Goal: Task Accomplishment & Management: Use online tool/utility

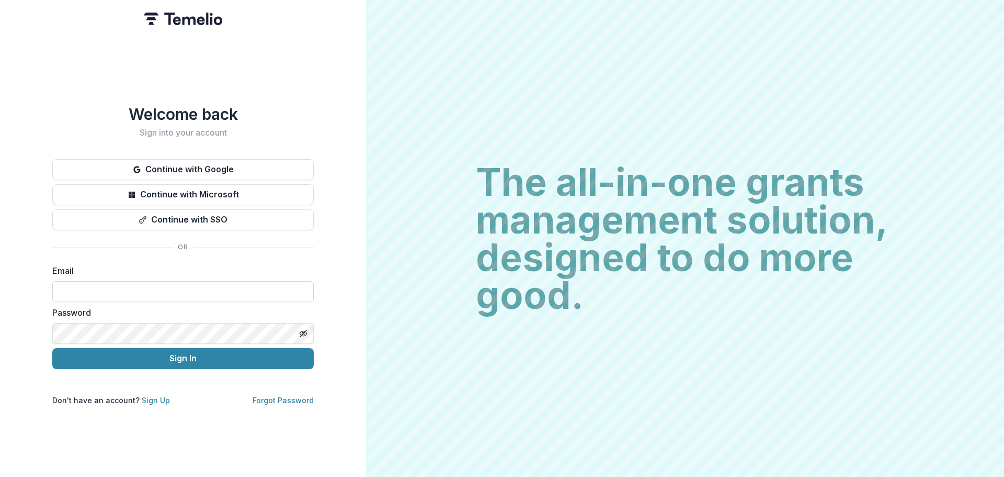
click at [121, 282] on input at bounding box center [183, 291] width 262 height 21
type input "**********"
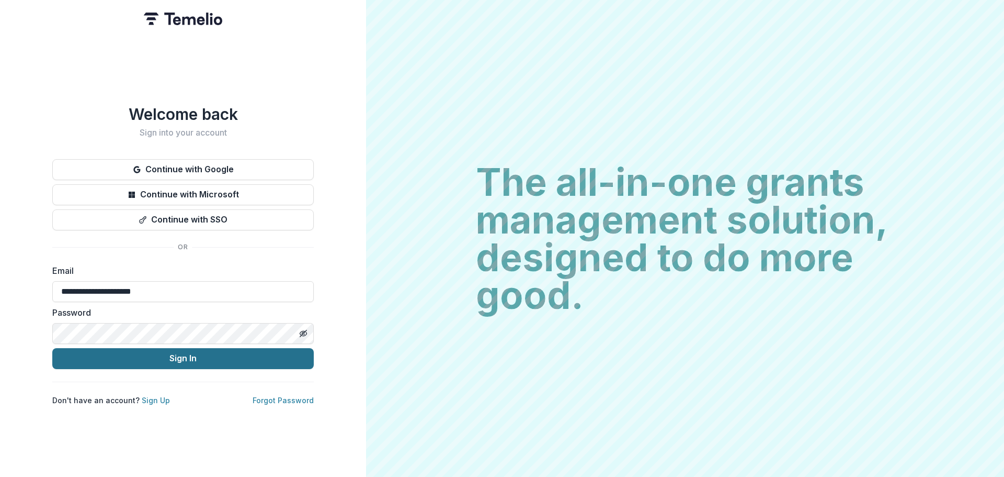
click at [148, 355] on button "Sign In" at bounding box center [183, 358] width 262 height 21
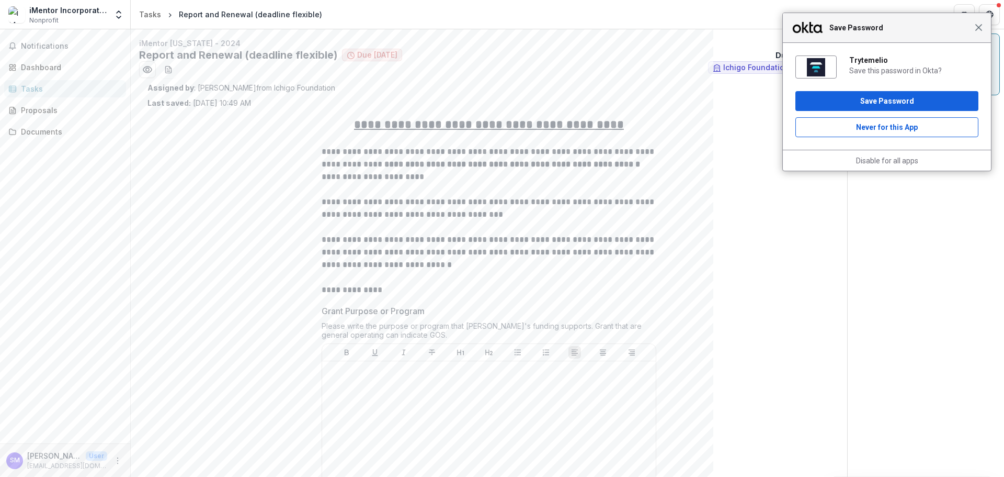
click at [979, 28] on span "Close" at bounding box center [979, 28] width 8 height 8
